Goal: Task Accomplishment & Management: Complete application form

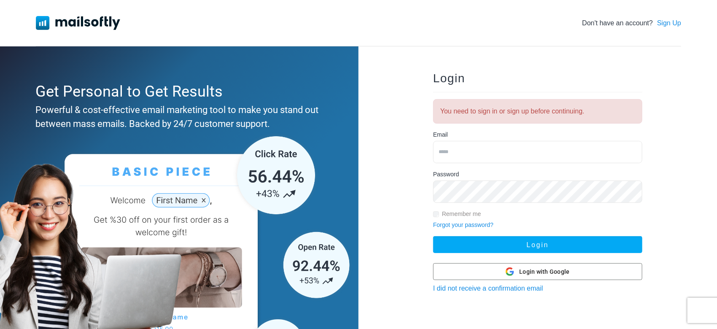
click at [501, 154] on input "email" at bounding box center [537, 152] width 209 height 22
type input "**********"
click at [433, 236] on button "Login" at bounding box center [537, 244] width 209 height 17
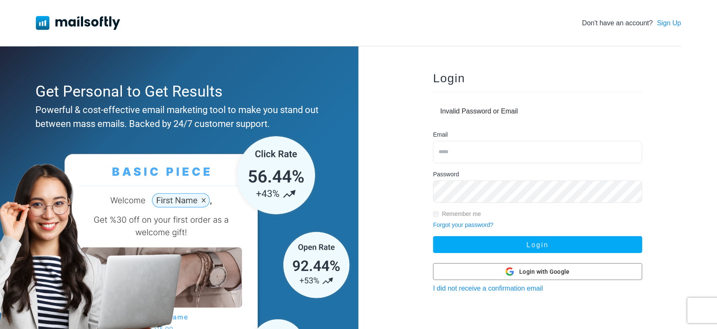
click at [495, 159] on input "email" at bounding box center [537, 152] width 209 height 22
type input "**********"
click at [433, 236] on button "Login" at bounding box center [537, 244] width 209 height 17
click at [459, 159] on input "email" at bounding box center [537, 152] width 209 height 22
type input "**********"
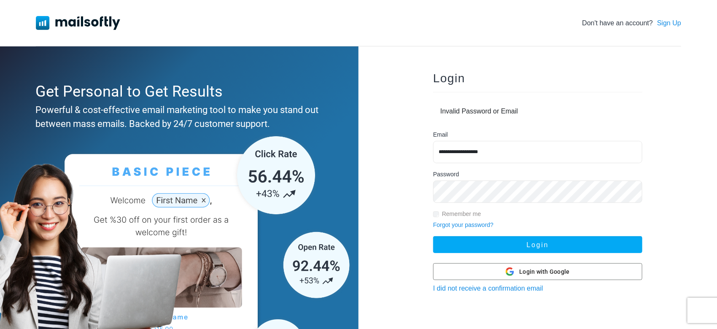
click at [433, 236] on button "Login" at bounding box center [537, 244] width 209 height 17
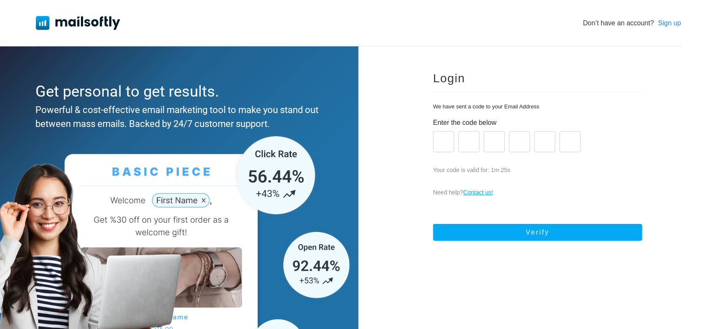
click at [444, 147] on input "number" at bounding box center [443, 141] width 21 height 21
paste input "*"
type input "*"
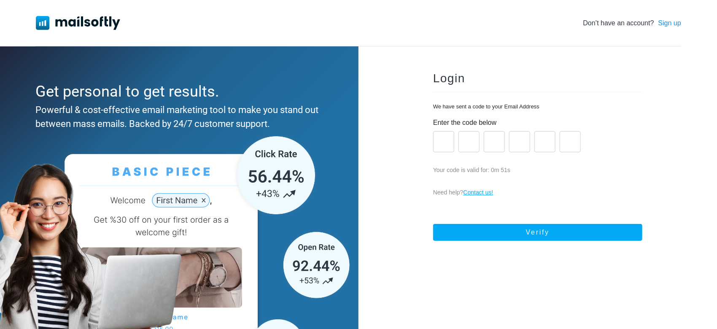
type input "*"
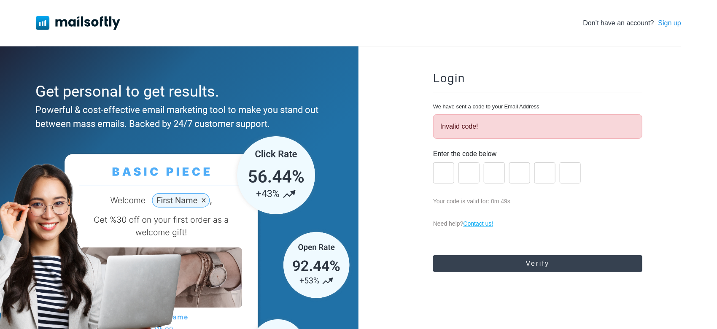
click at [499, 256] on button "Verify" at bounding box center [537, 263] width 209 height 17
click at [546, 265] on button "Verify" at bounding box center [537, 263] width 209 height 17
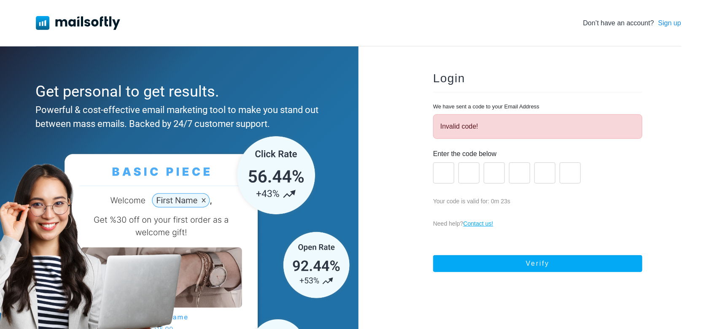
click at [563, 173] on input "*" at bounding box center [570, 172] width 21 height 21
click at [514, 121] on div "Invalid code!" at bounding box center [537, 126] width 209 height 24
click at [543, 146] on form "Enter the code below * * * * * * Your code is valid for: 0m 12s Send a new code…" at bounding box center [537, 214] width 209 height 137
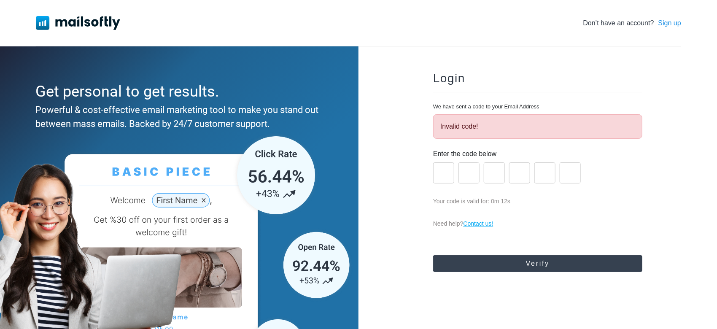
click at [509, 264] on button "Verify" at bounding box center [537, 263] width 209 height 17
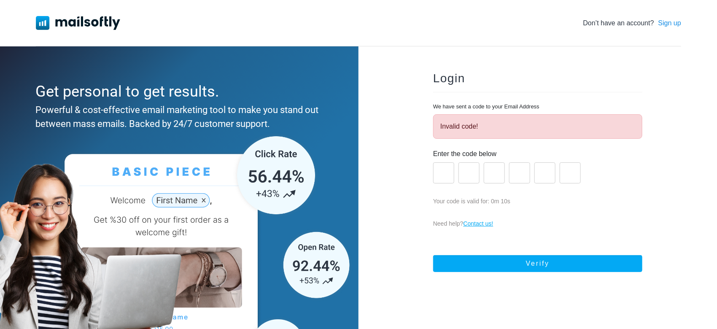
drag, startPoint x: 536, startPoint y: 168, endPoint x: 530, endPoint y: 168, distance: 6.7
click at [536, 168] on input "*" at bounding box center [544, 172] width 21 height 21
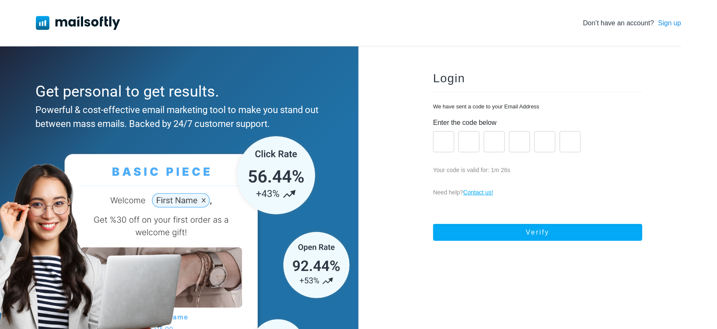
click at [445, 140] on input "number" at bounding box center [443, 141] width 21 height 21
paste input "*"
type input "*"
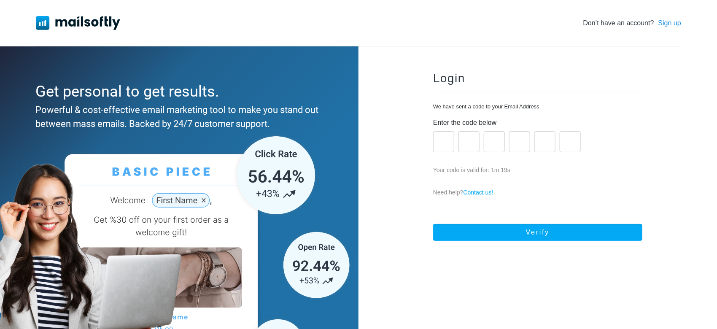
type input "*"
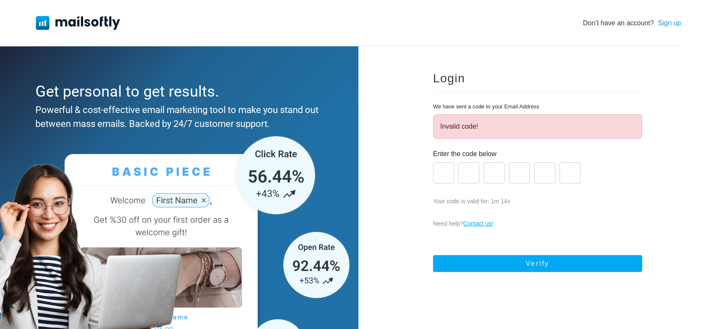
click at [73, 22] on img at bounding box center [78, 22] width 84 height 13
